Goal: Transaction & Acquisition: Download file/media

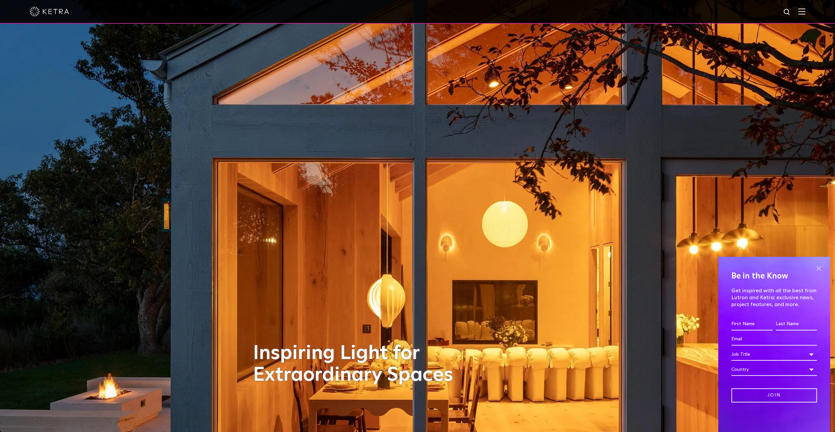
click at [815, 267] on span at bounding box center [818, 269] width 10 height 10
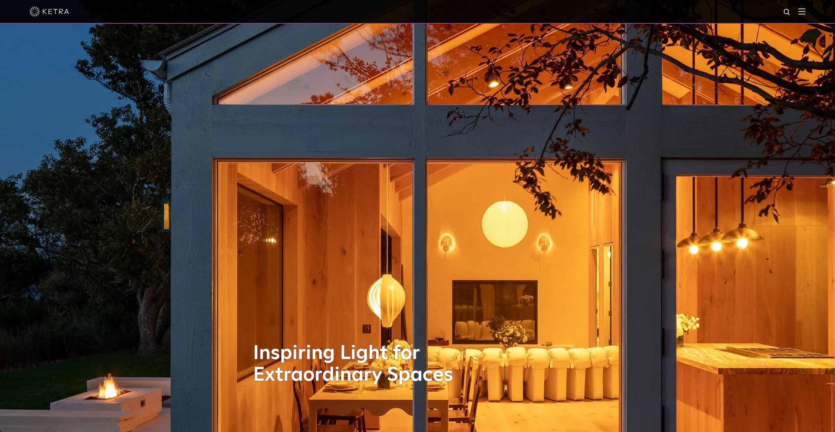
click at [803, 11] on img at bounding box center [801, 11] width 7 height 6
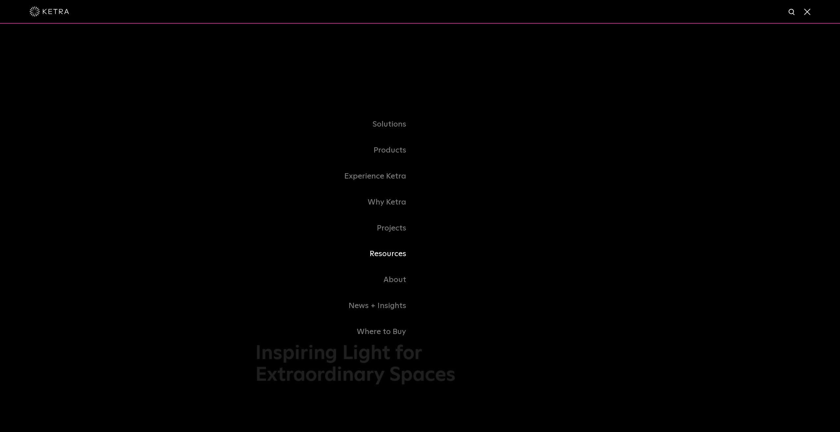
click at [390, 253] on link "Resources" at bounding box center [337, 254] width 165 height 26
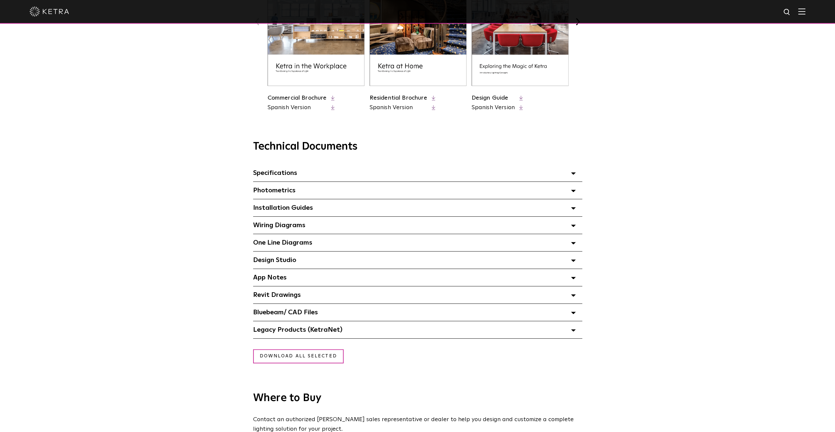
scroll to position [362, 0]
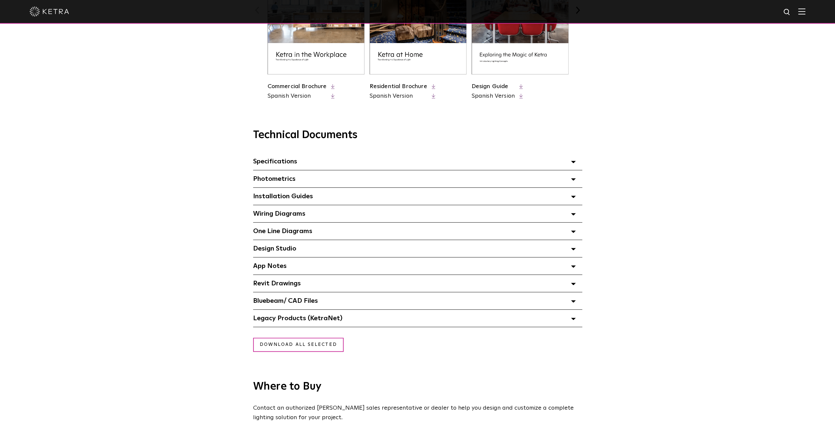
click at [573, 201] on span at bounding box center [573, 196] width 5 height 9
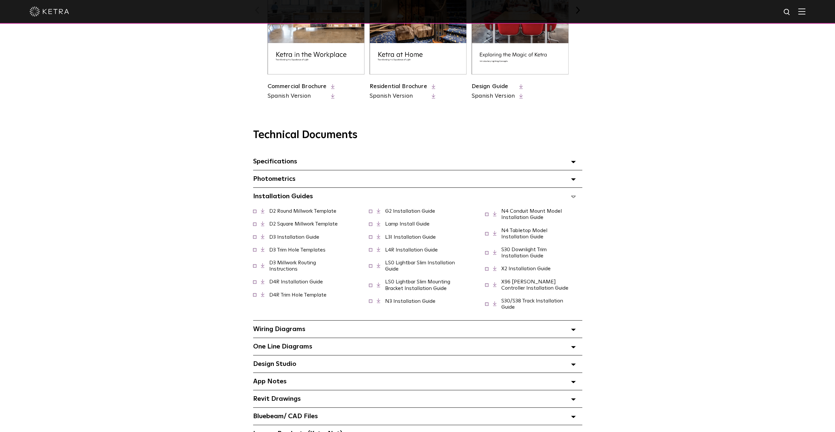
click at [412, 212] on link "G2 Installation Guide" at bounding box center [410, 211] width 50 height 5
click at [411, 301] on link "N3 Installation Guide" at bounding box center [410, 301] width 50 height 5
click at [288, 265] on link "D3 Millwork Routing Instructions" at bounding box center [292, 266] width 47 height 12
click at [293, 237] on link "D3 Installation Guide" at bounding box center [294, 237] width 50 height 5
